Goal: Task Accomplishment & Management: Use online tool/utility

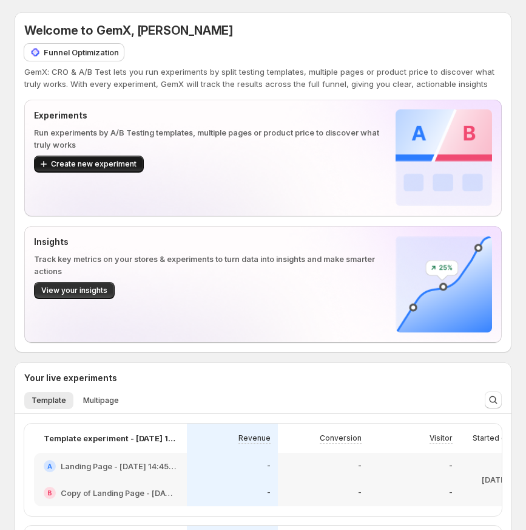
drag, startPoint x: 279, startPoint y: 225, endPoint x: 101, endPoint y: 157, distance: 190.1
click at [101, 157] on button "Create new experiment" at bounding box center [89, 163] width 110 height 17
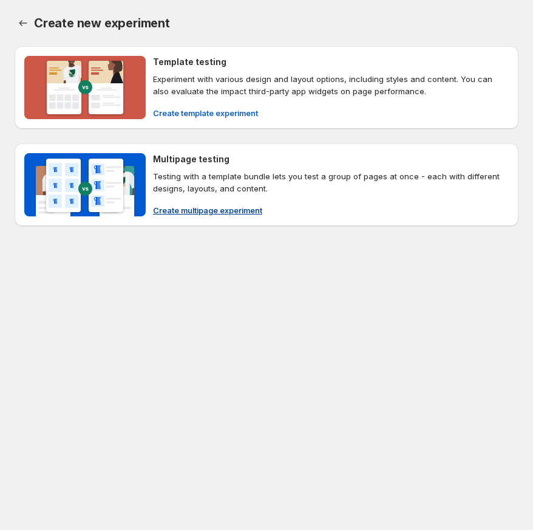
click at [227, 183] on p "Testing with a template bundle lets you test a group of pages at once - each wi…" at bounding box center [331, 182] width 356 height 24
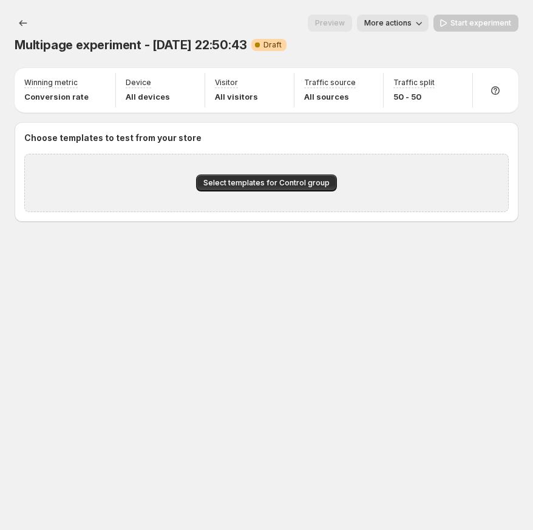
click at [310, 172] on div "Select templates for Control group" at bounding box center [266, 183] width 485 height 58
click at [311, 177] on button "Select templates for Control group" at bounding box center [266, 182] width 141 height 17
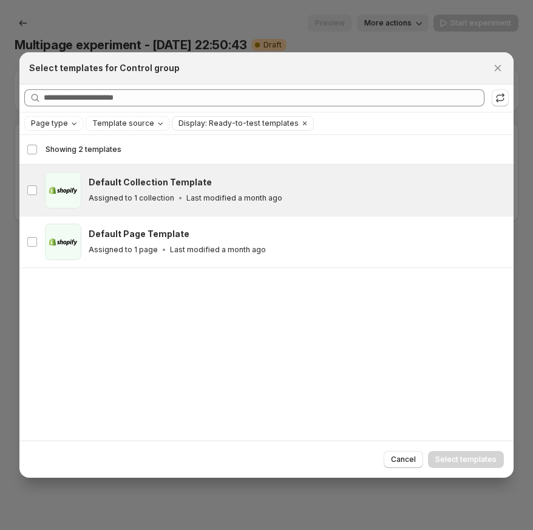
click at [368, 196] on div "Assigned to 1 collection Last modified a month ago" at bounding box center [296, 198] width 414 height 12
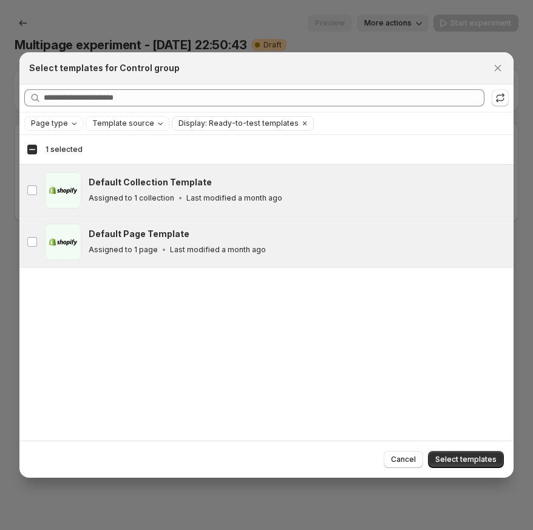
click at [364, 236] on div "Default Page Template" at bounding box center [296, 234] width 414 height 12
click at [490, 455] on span "Select templates" at bounding box center [465, 459] width 61 height 10
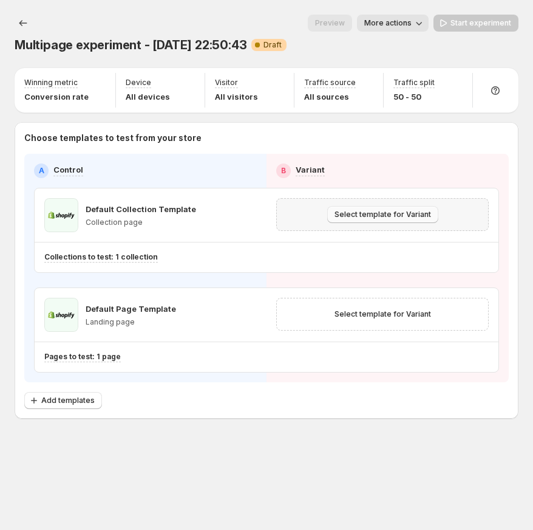
click at [380, 215] on span "Select template for Variant" at bounding box center [383, 214] width 97 height 10
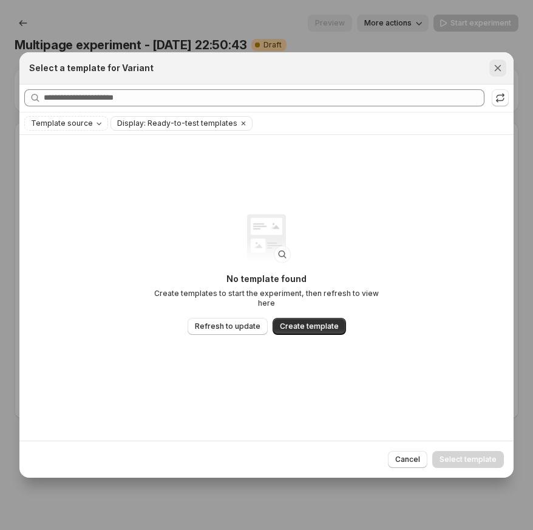
click at [497, 72] on icon "Close" at bounding box center [498, 68] width 12 height 12
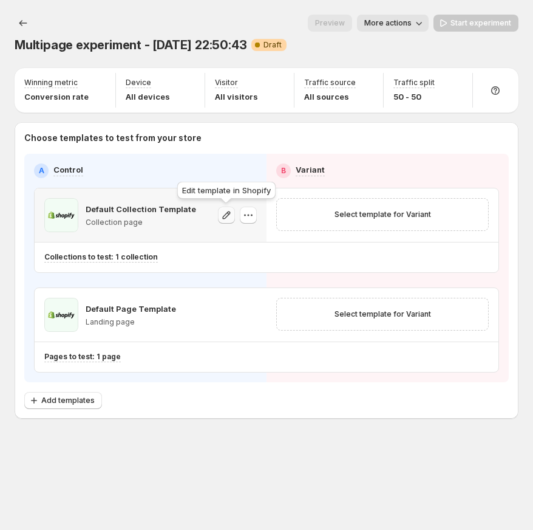
click at [226, 215] on icon "button" at bounding box center [226, 215] width 12 height 12
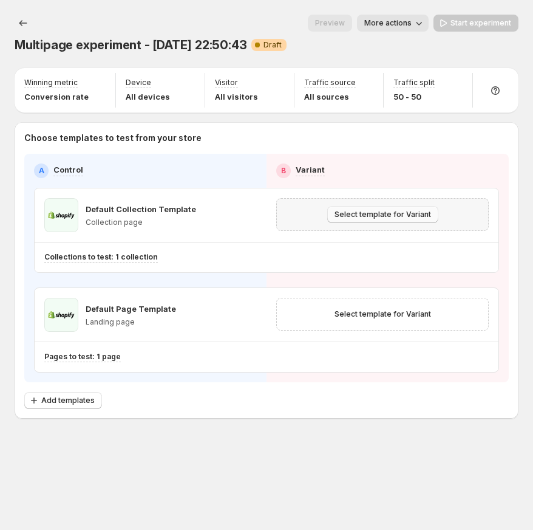
click at [379, 211] on span "Select template for Variant" at bounding box center [383, 214] width 97 height 10
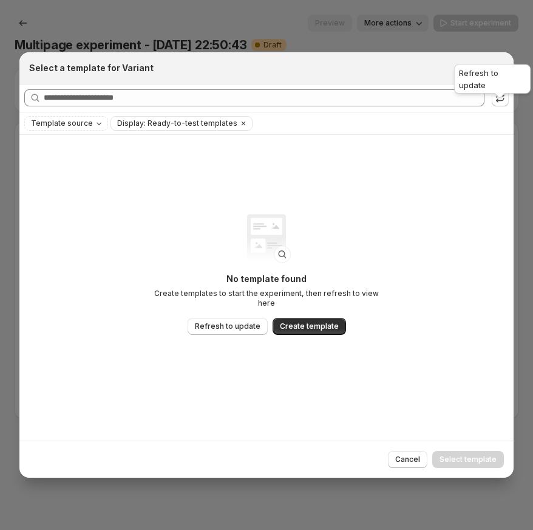
click at [505, 94] on icon ":r42:" at bounding box center [500, 98] width 12 height 12
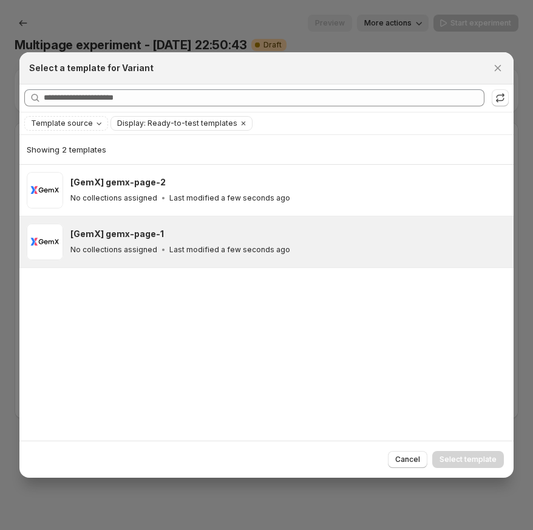
click at [274, 234] on div "[GemX] gemx-page-1" at bounding box center [286, 234] width 432 height 12
click at [460, 452] on button "Select template" at bounding box center [468, 459] width 72 height 17
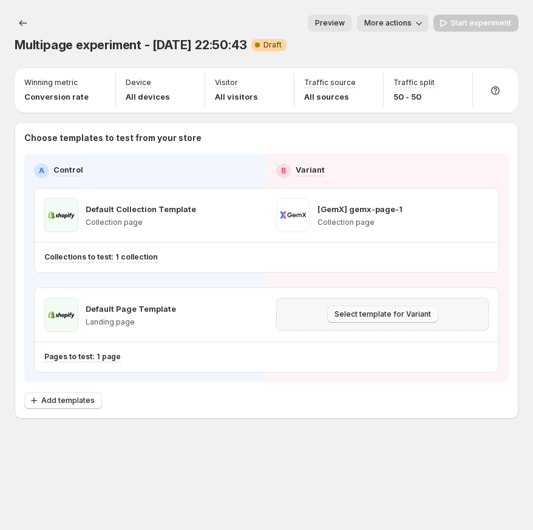
click at [362, 313] on span "Select template for Variant" at bounding box center [383, 314] width 97 height 10
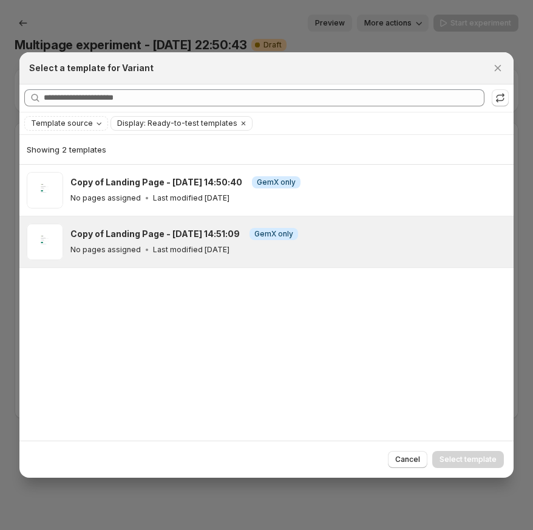
click at [327, 225] on div "Copy of Landing Page - [DATE] 14:51:09 Info GemX only No pages assigned Last mo…" at bounding box center [288, 241] width 436 height 36
click at [458, 462] on span "Select template" at bounding box center [468, 459] width 57 height 10
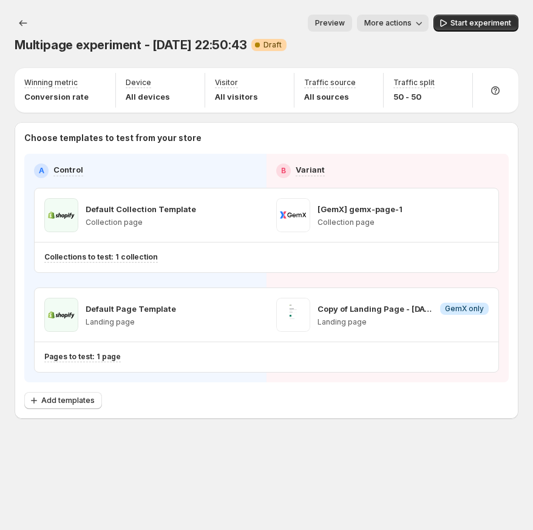
drag, startPoint x: 463, startPoint y: 18, endPoint x: 460, endPoint y: 24, distance: 7.1
click at [463, 18] on button "Start experiment" at bounding box center [476, 23] width 85 height 17
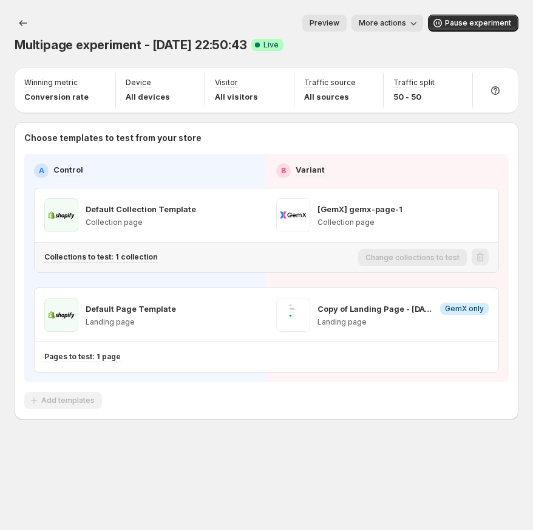
click at [137, 261] on p "Collections to test: 1 collection" at bounding box center [101, 257] width 114 height 10
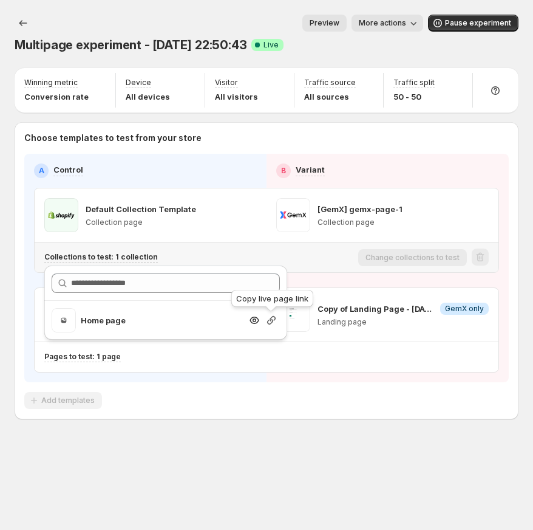
click at [273, 319] on icon "button" at bounding box center [271, 320] width 12 height 12
click at [331, 253] on div "Collections to test: 1 collection" at bounding box center [198, 257] width 309 height 10
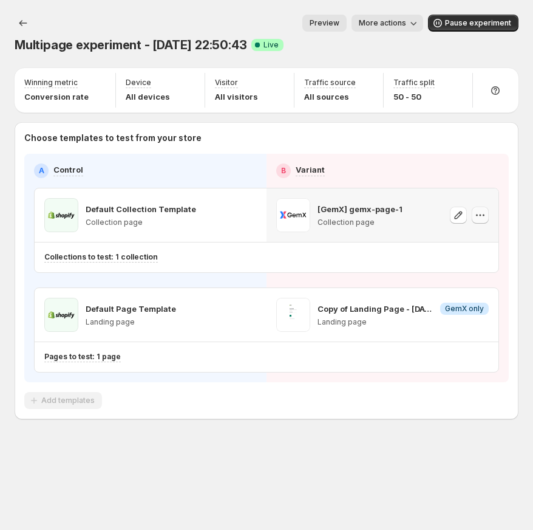
click at [483, 215] on icon "button" at bounding box center [484, 215] width 2 height 2
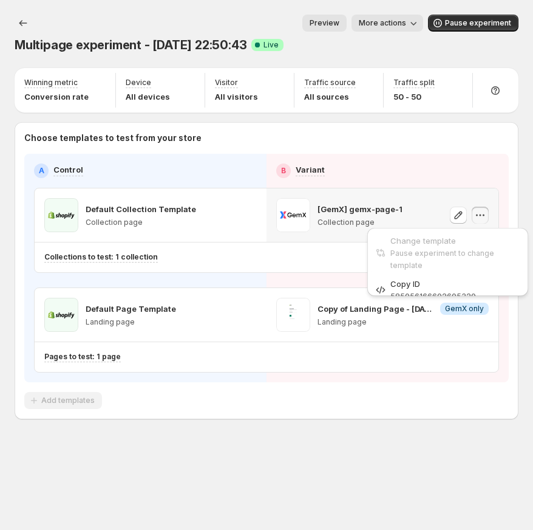
click at [483, 214] on icon "button" at bounding box center [480, 215] width 12 height 12
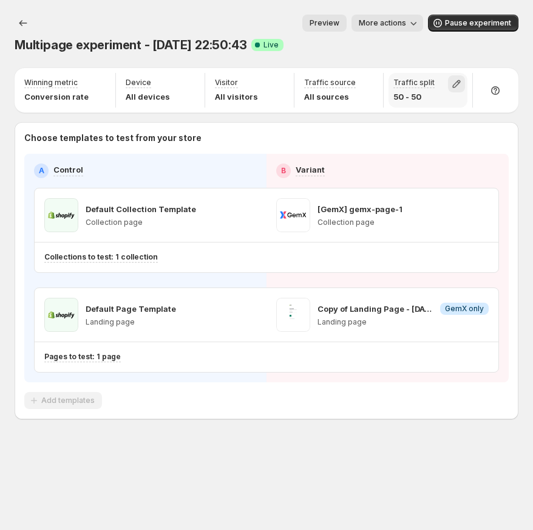
click at [455, 81] on icon "button" at bounding box center [457, 84] width 12 height 12
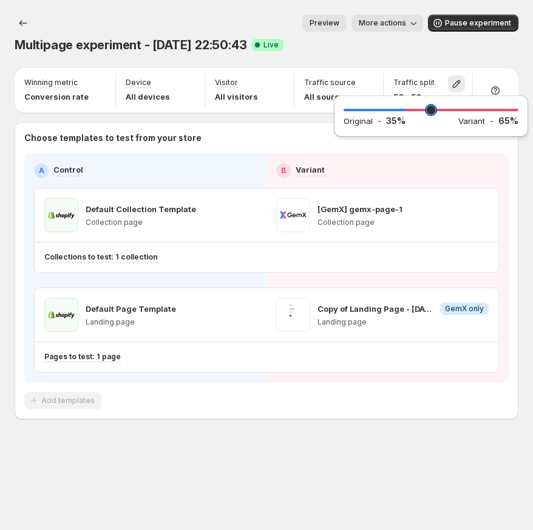
drag, startPoint x: 432, startPoint y: 110, endPoint x: 406, endPoint y: 108, distance: 26.2
type input "**"
click at [406, 108] on input "range" at bounding box center [431, 109] width 175 height 17
click at [460, 44] on div "Multipage experiment - [DATE] 22:50:43 Success Complete Live" at bounding box center [267, 44] width 504 height 17
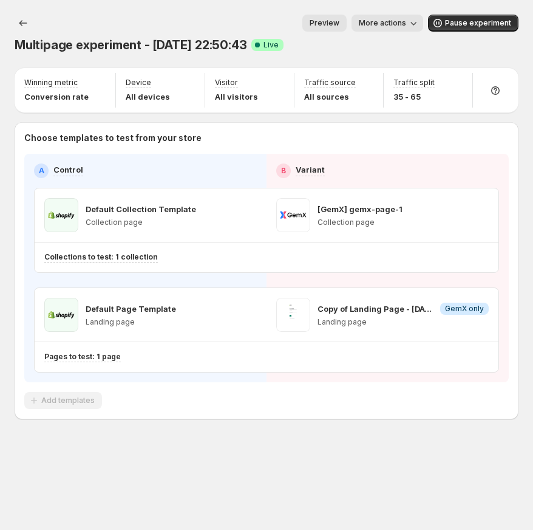
click at [223, 465] on div "Multipage experiment - [DATE] 22:50:43. This page is ready Multipage experiment…" at bounding box center [266, 242] width 533 height 485
